Goal: Navigation & Orientation: Find specific page/section

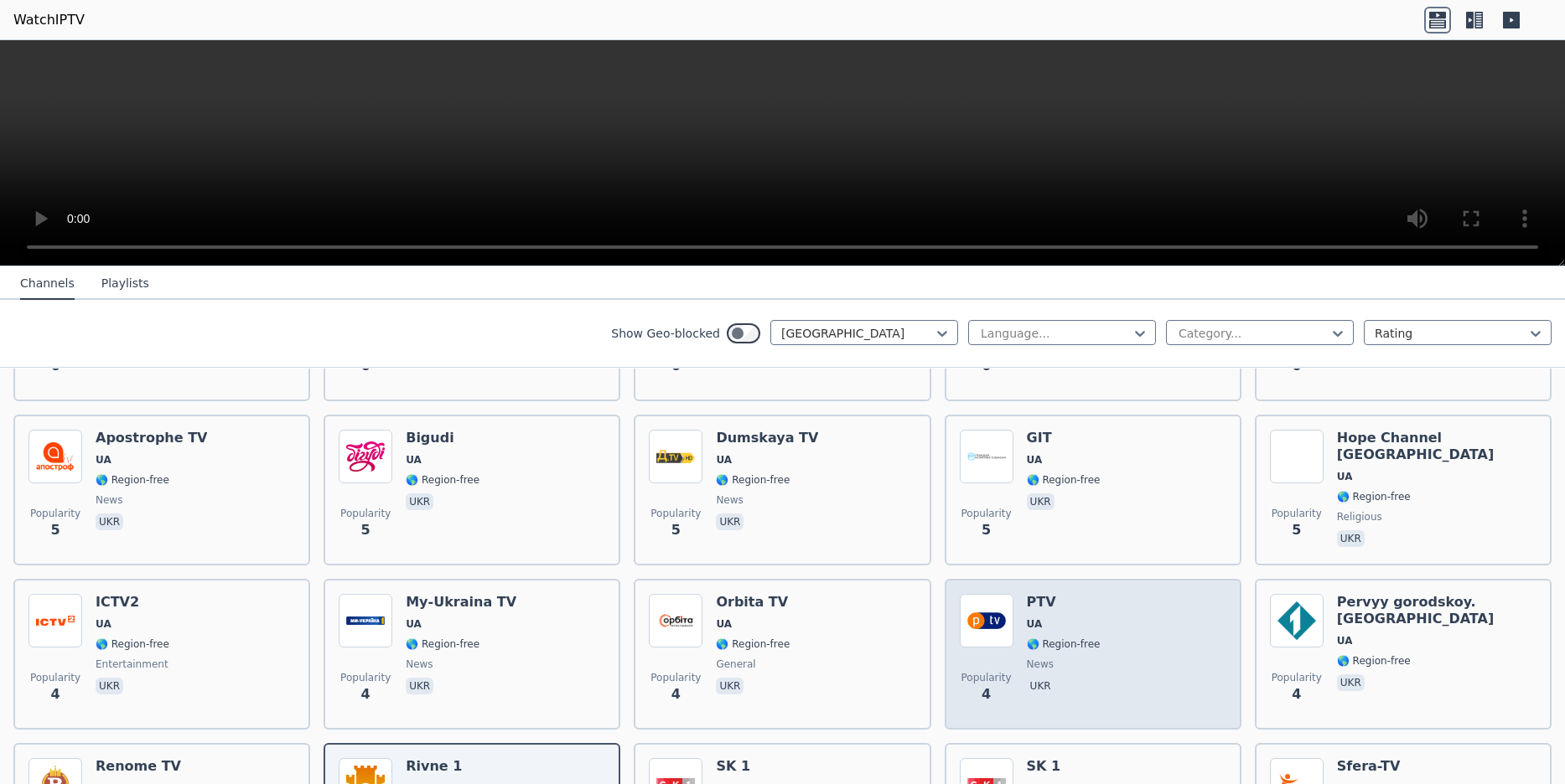
scroll to position [1448, 0]
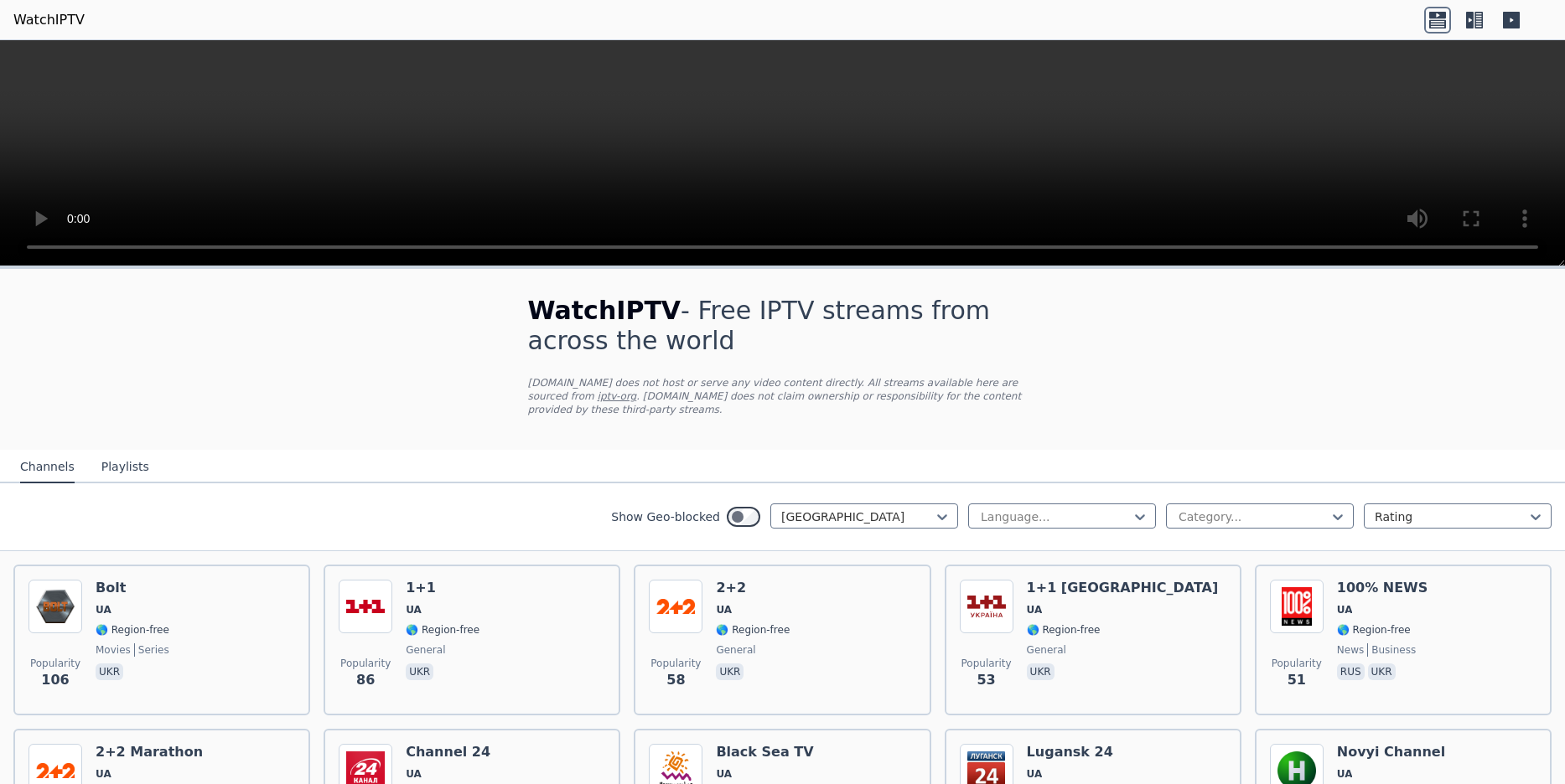
click at [44, 452] on button "Channels" at bounding box center [47, 468] width 54 height 32
click at [948, 509] on icon at bounding box center [942, 517] width 17 height 17
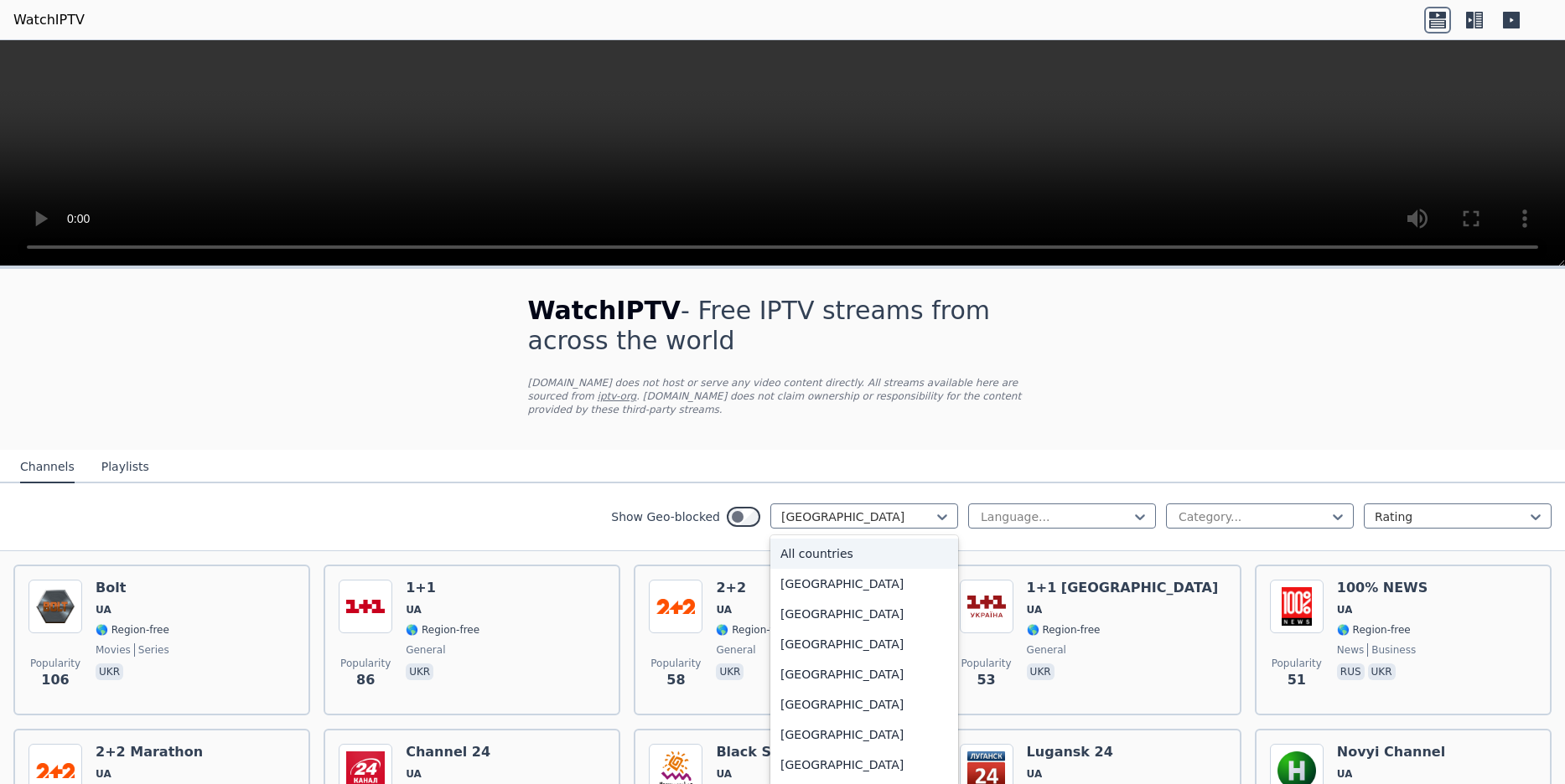
click at [787, 539] on div "All countries" at bounding box center [864, 554] width 188 height 30
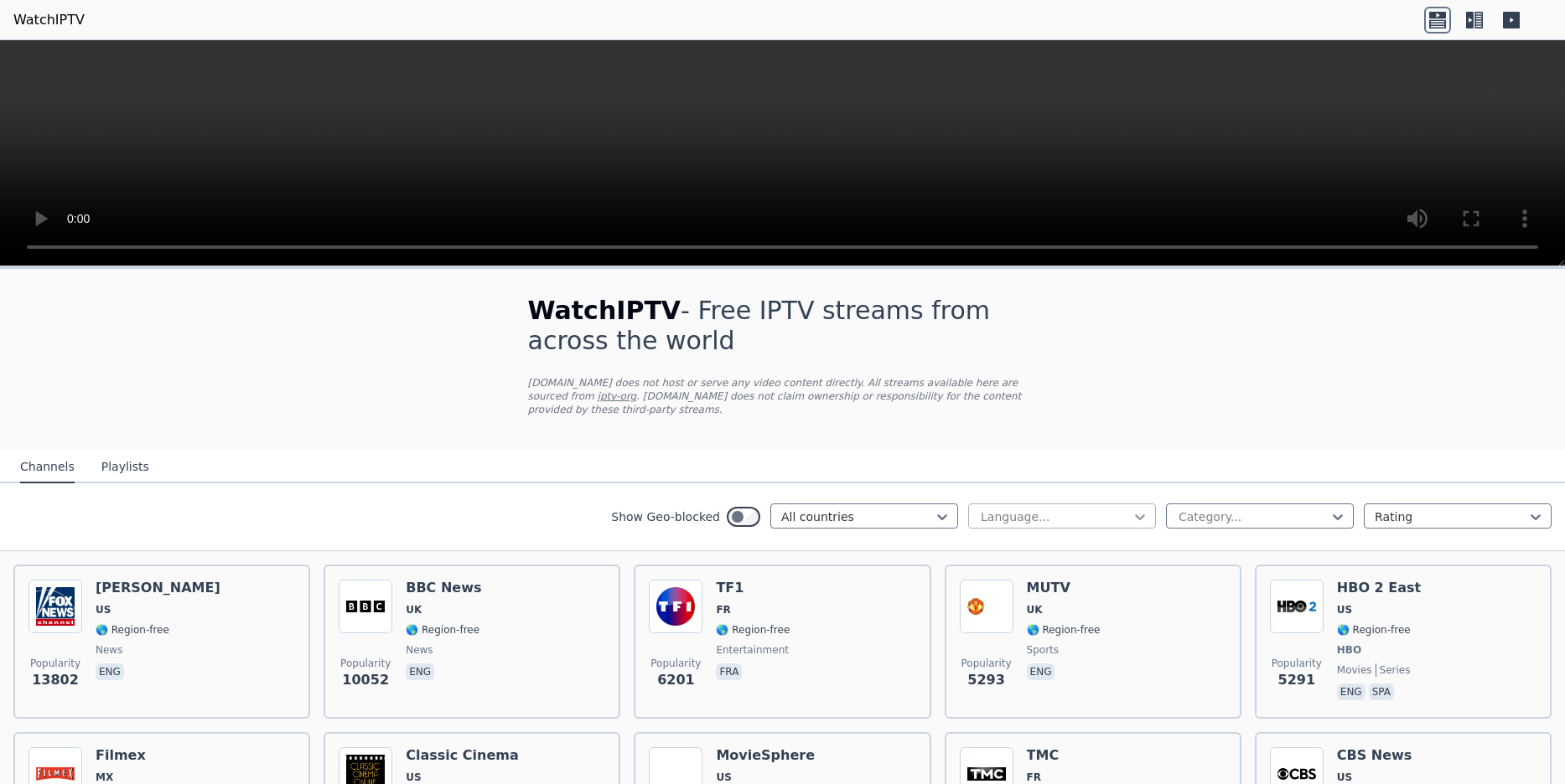
click at [1146, 509] on icon at bounding box center [1139, 517] width 17 height 17
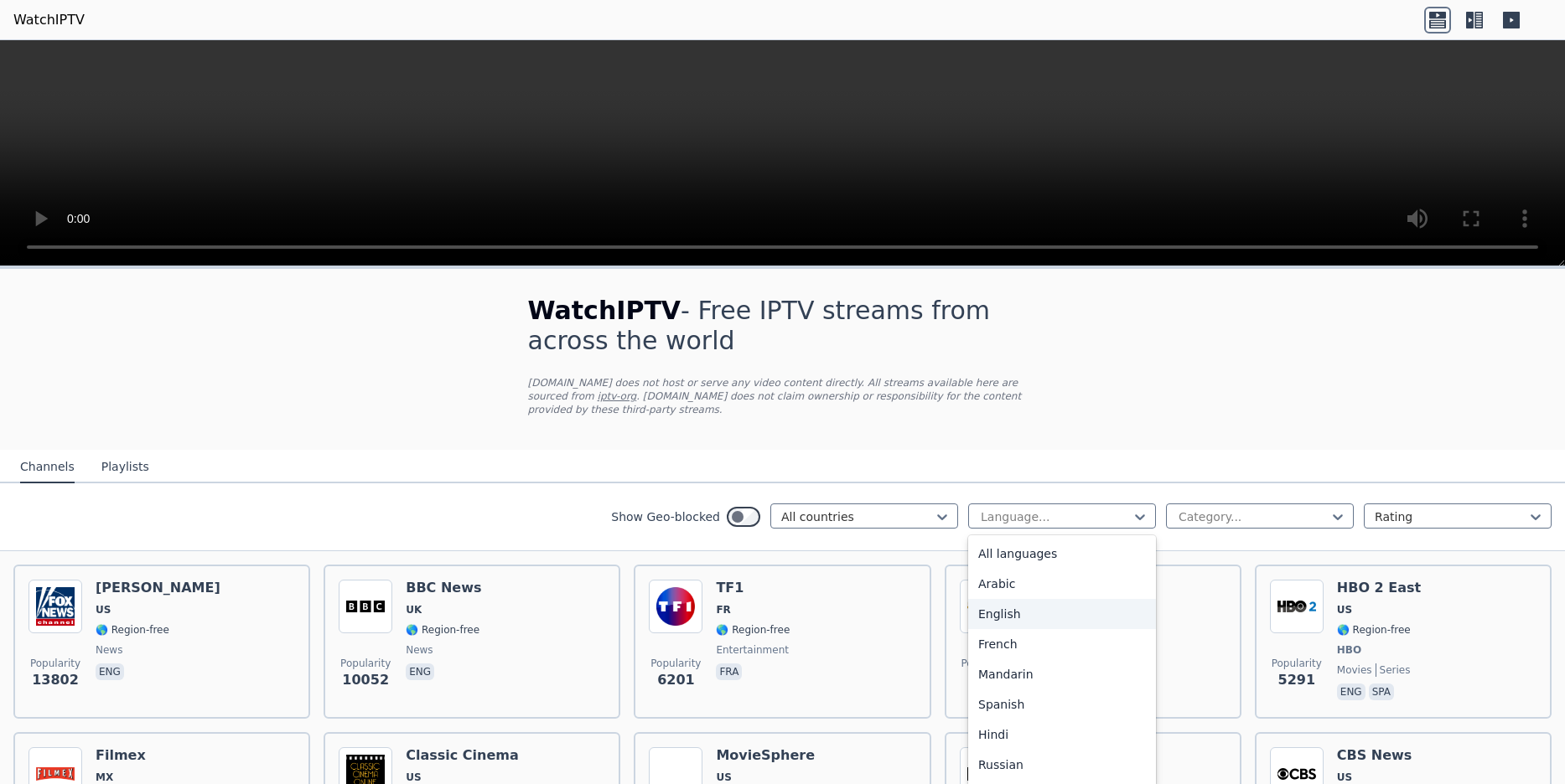
click at [1059, 609] on div "English" at bounding box center [1061, 614] width 188 height 30
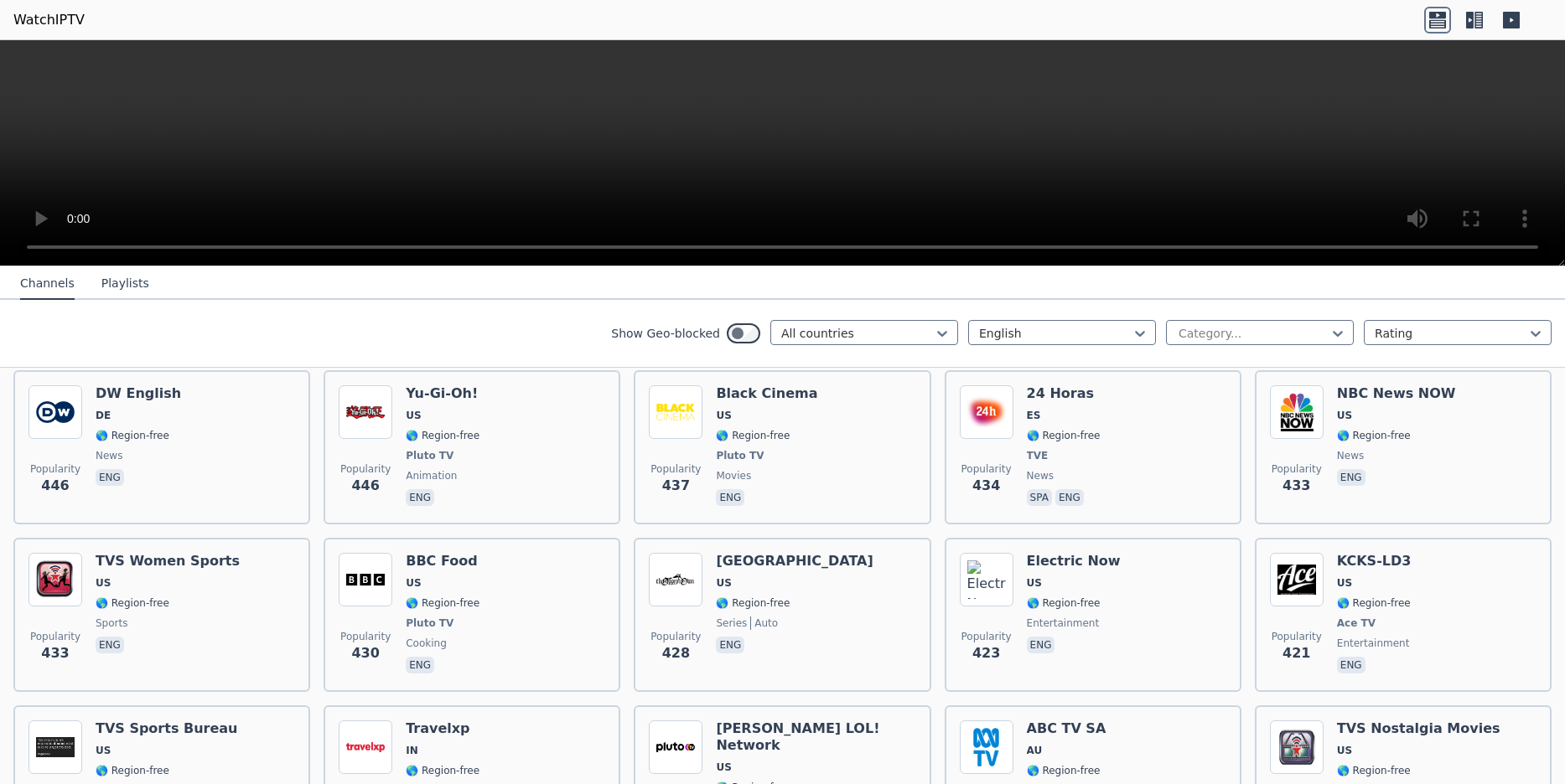
scroll to position [3257, 0]
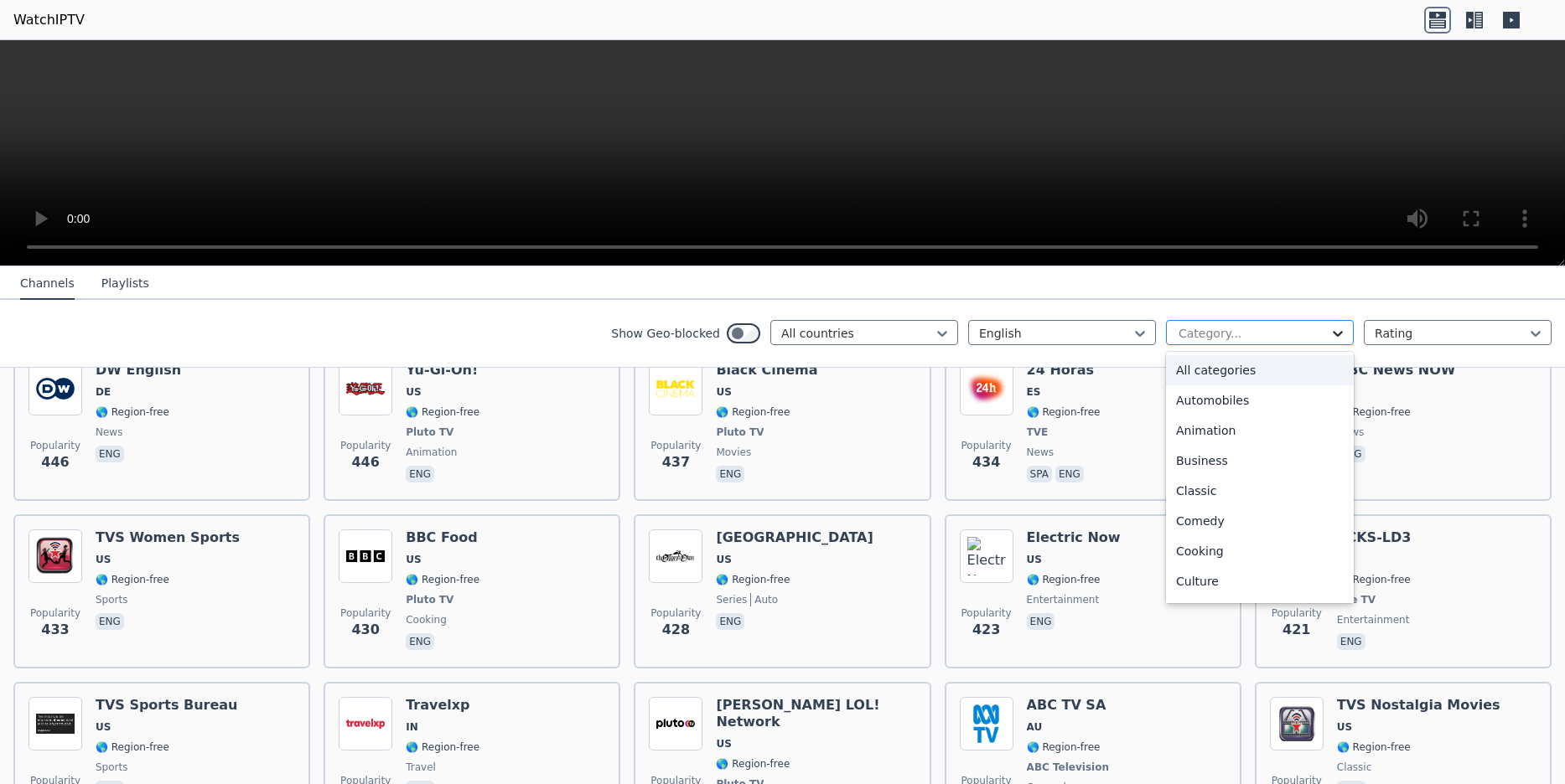
click at [1337, 326] on icon at bounding box center [1338, 333] width 17 height 17
click at [1229, 515] on div "News" at bounding box center [1260, 521] width 188 height 30
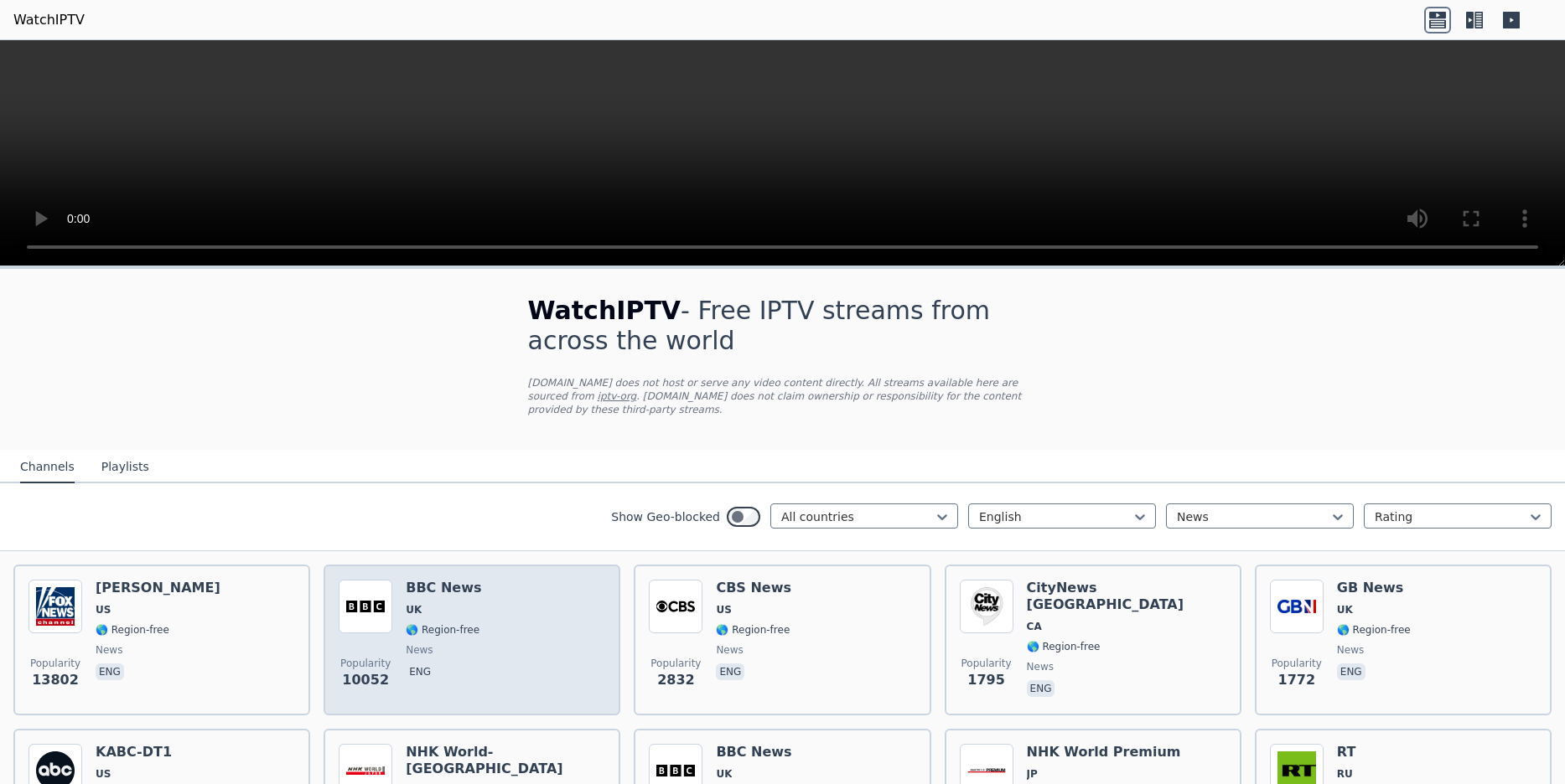
click at [357, 589] on img at bounding box center [364, 606] width 54 height 54
